Goal: Navigation & Orientation: Find specific page/section

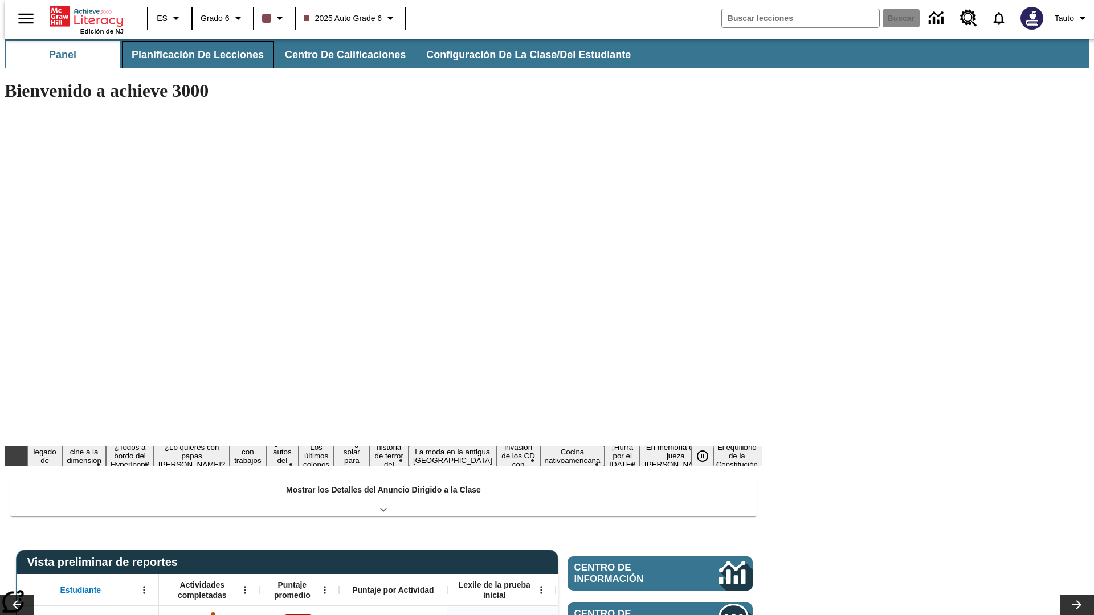
click at [191, 55] on button "Planificación de lecciones" at bounding box center [198, 54] width 152 height 27
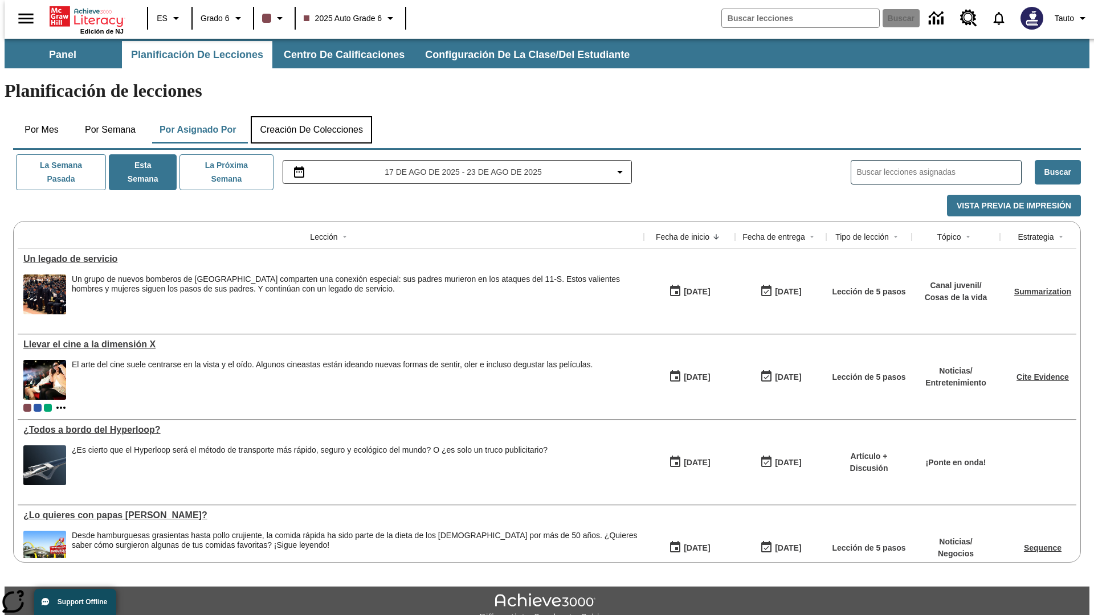
click at [311, 116] on button "Creación de colecciones" at bounding box center [311, 129] width 121 height 27
